Goal: Information Seeking & Learning: Learn about a topic

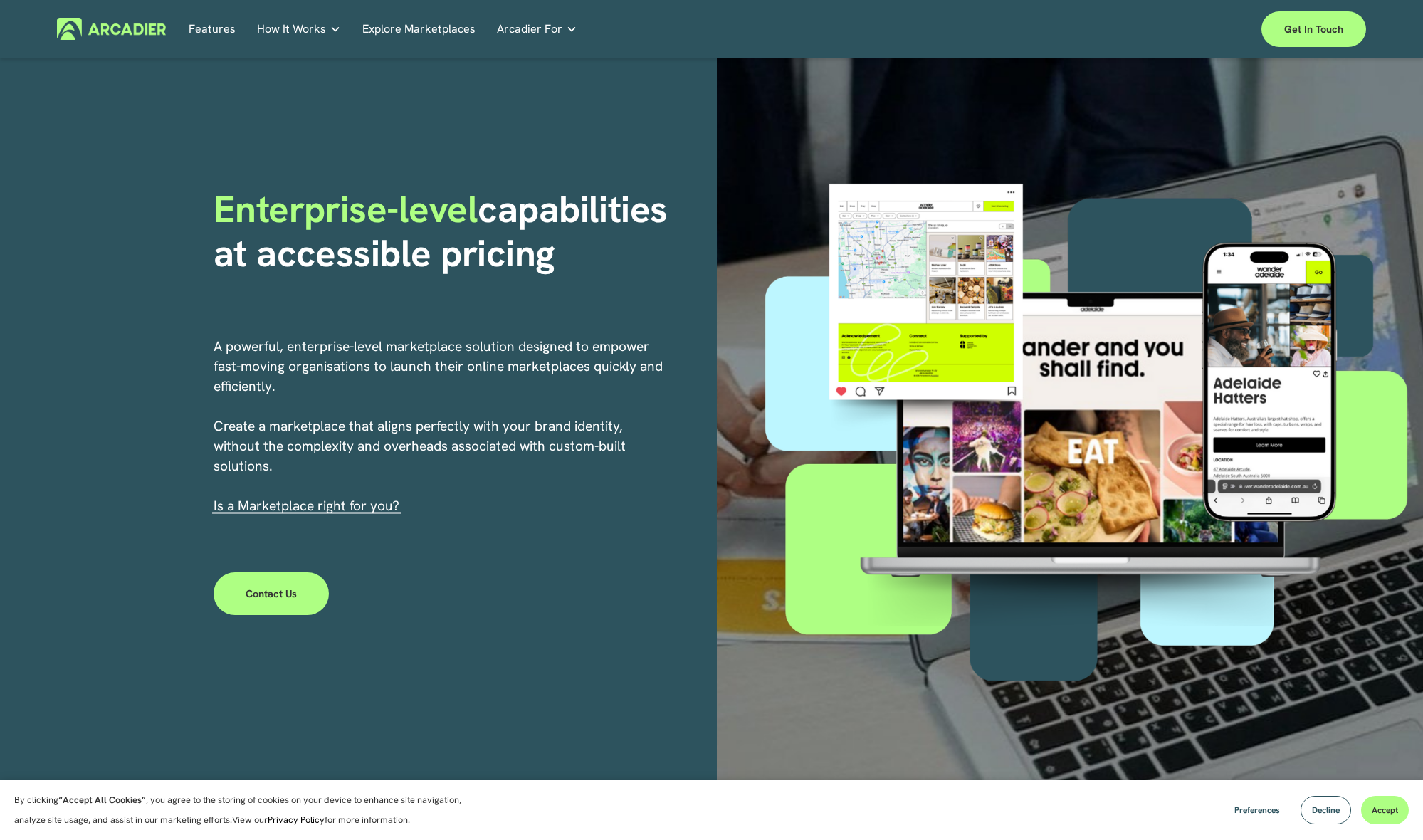
click at [216, 29] on link "Features" at bounding box center [212, 28] width 47 height 22
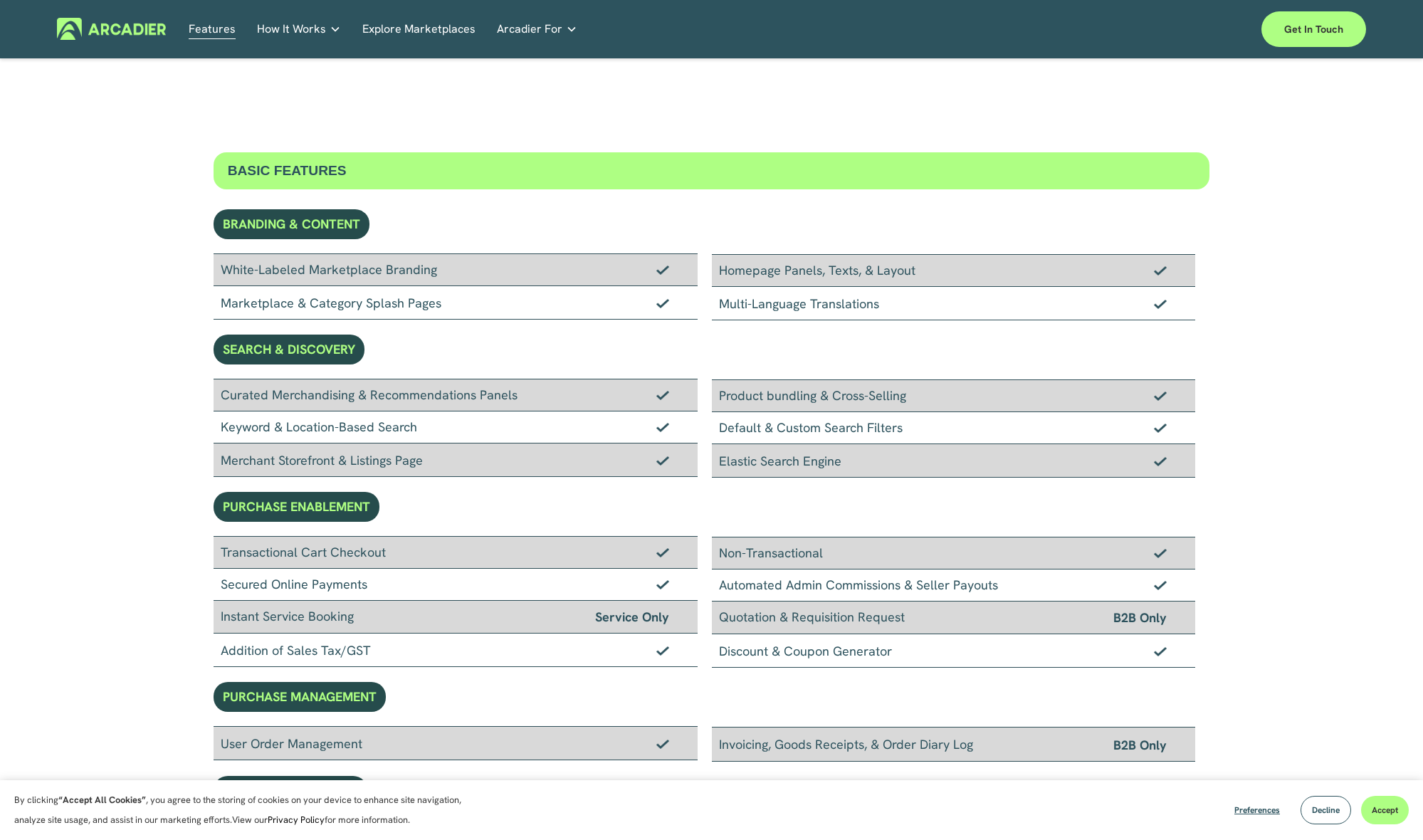
click at [0, 0] on h5 "Why Arcadier" at bounding box center [0, 0] width 0 height 0
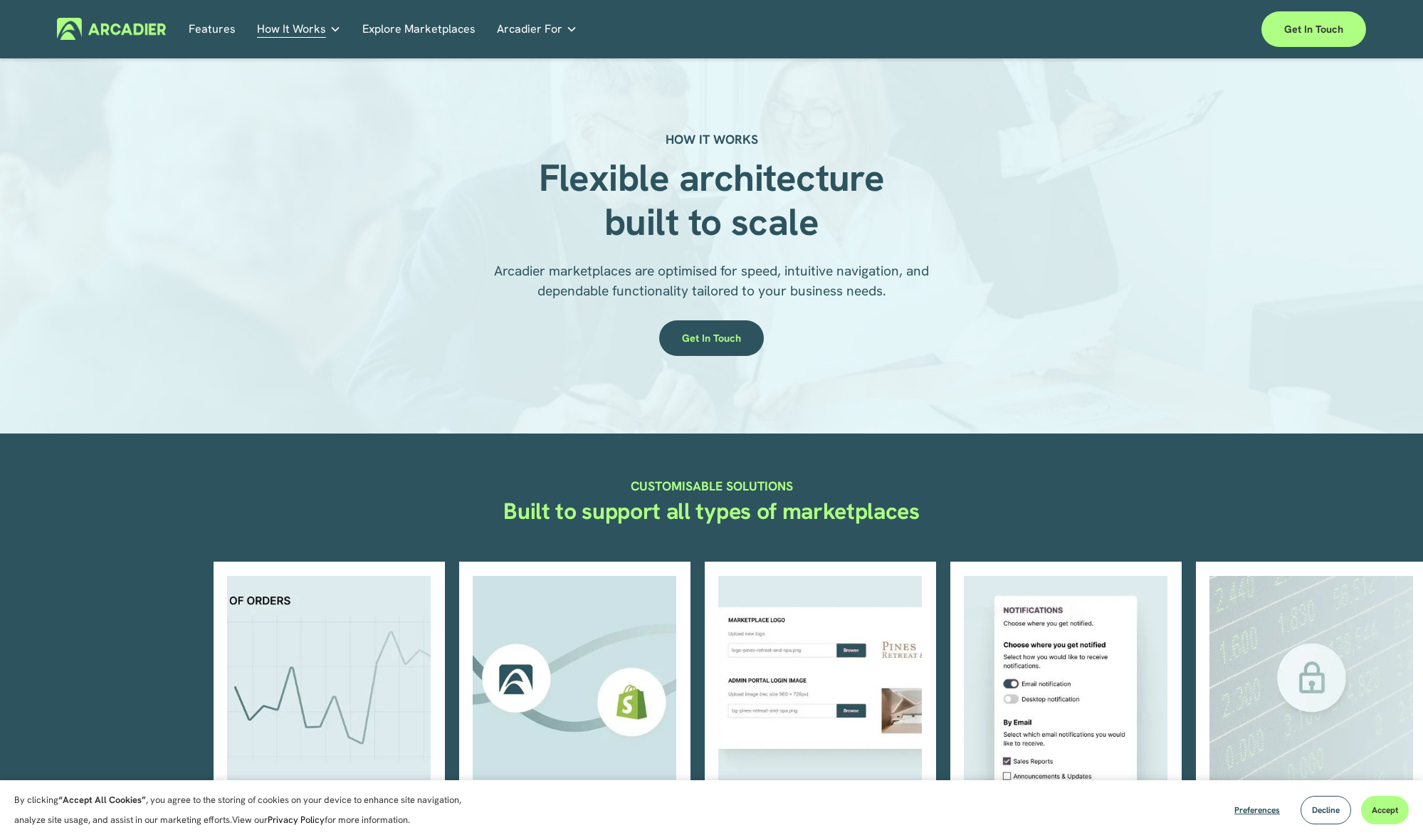
click at [401, 26] on link "Explore Marketplaces" at bounding box center [418, 28] width 113 height 22
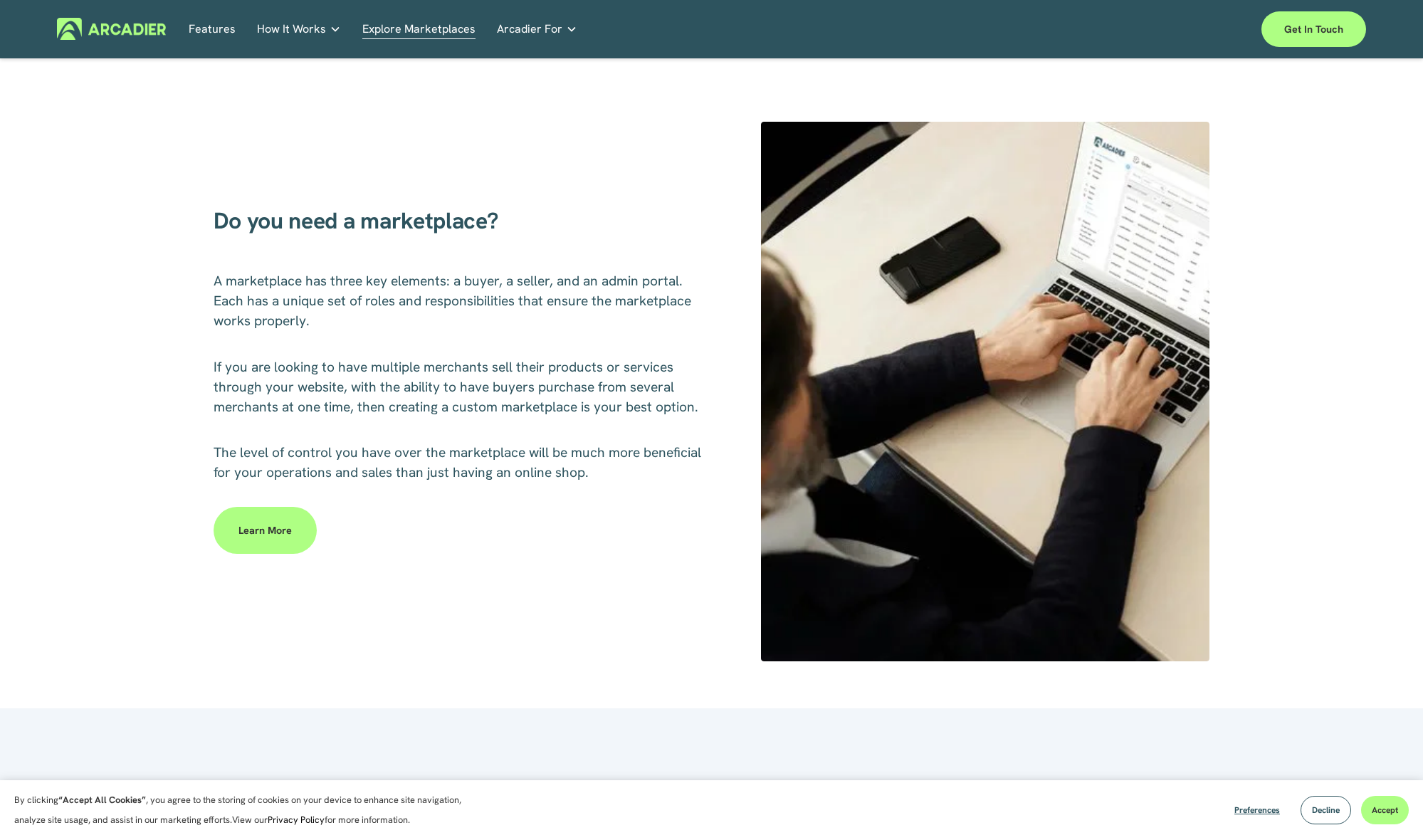
scroll to position [558, 0]
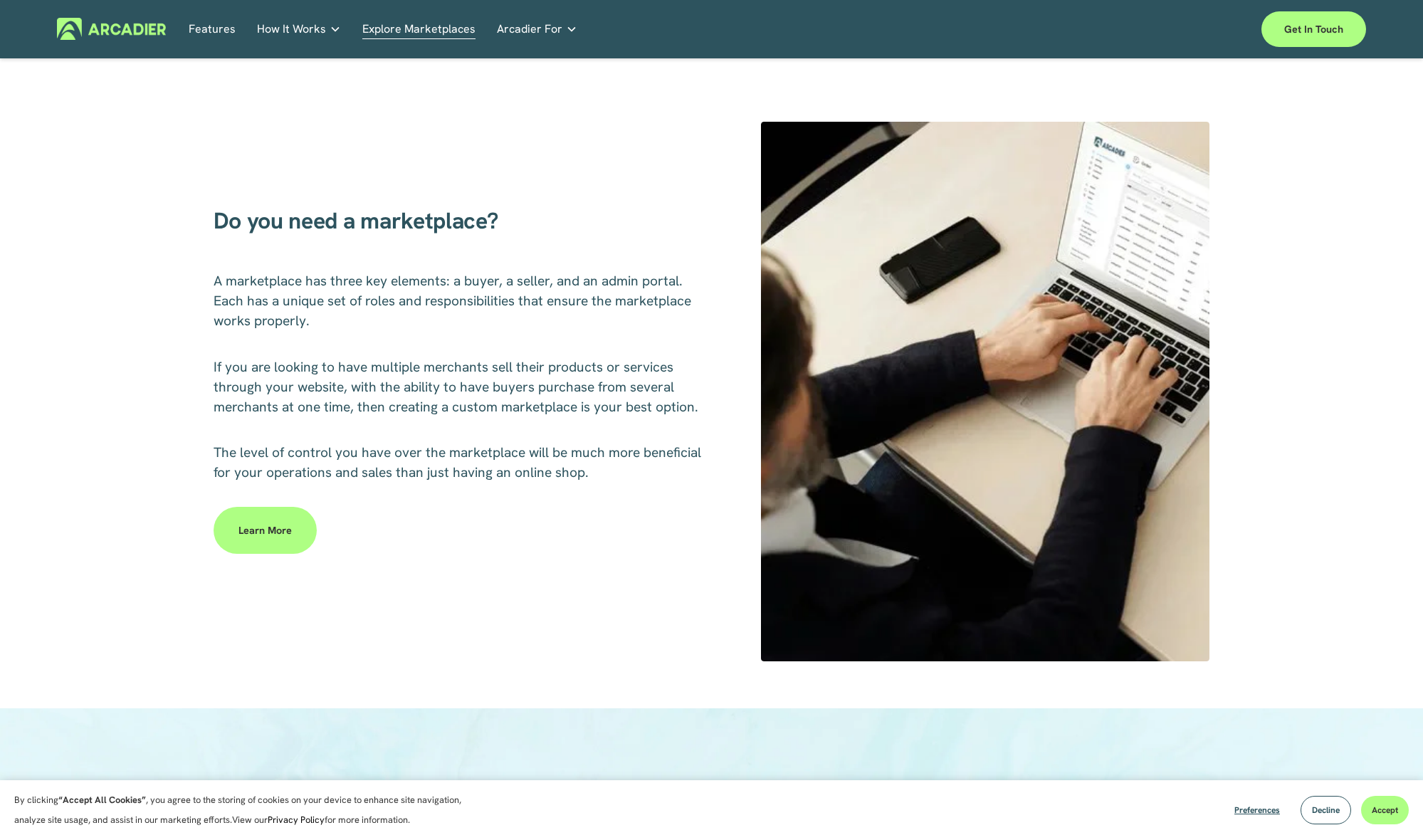
click at [262, 525] on link "Learn more" at bounding box center [265, 530] width 103 height 47
